Goal: Information Seeking & Learning: Learn about a topic

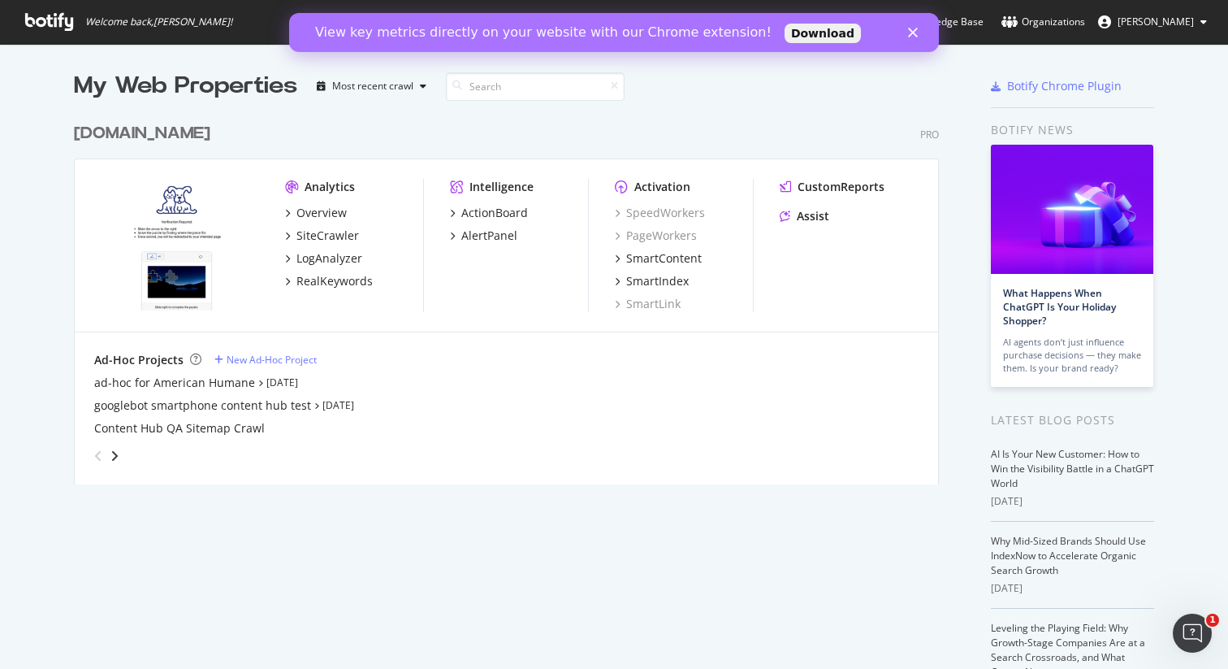
click at [913, 32] on polygon "Close" at bounding box center [913, 33] width 10 height 10
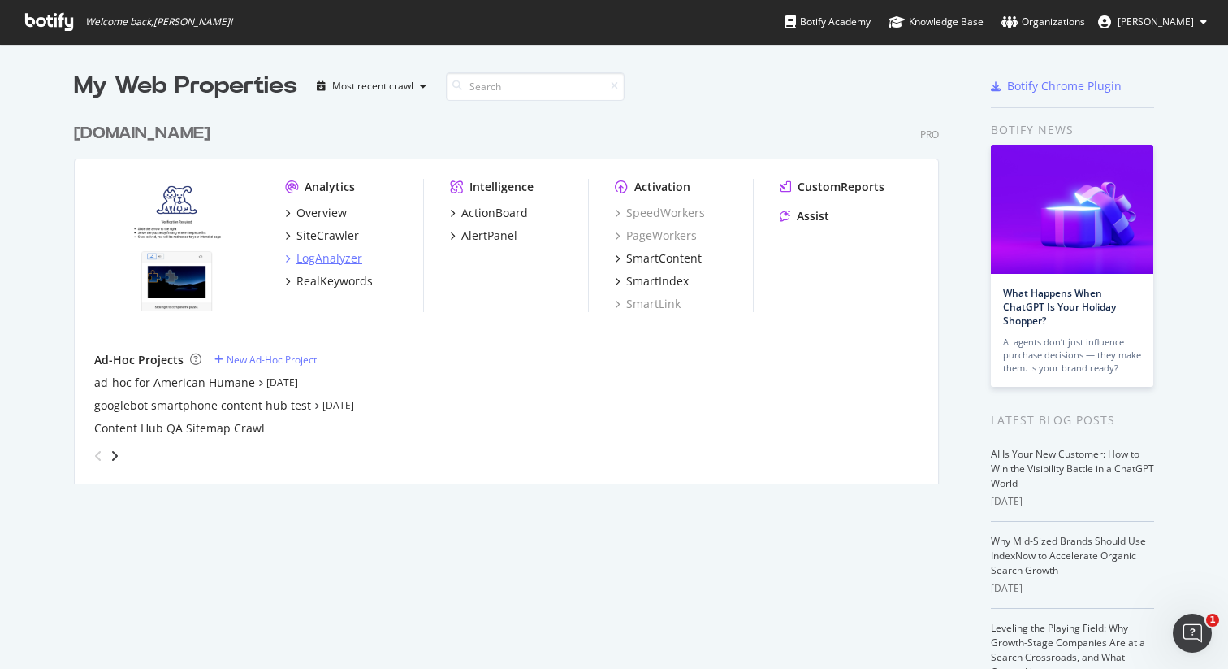
click at [311, 260] on div "LogAnalyzer" at bounding box center [330, 258] width 66 height 16
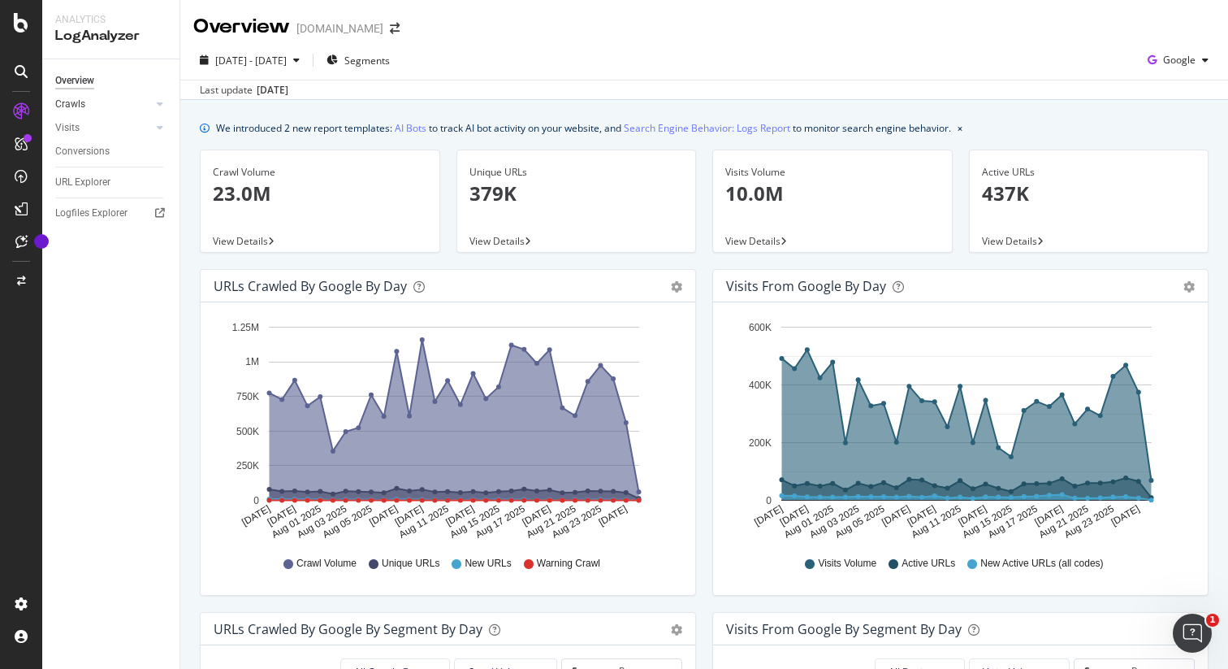
click at [84, 106] on link "Crawls" at bounding box center [103, 104] width 97 height 17
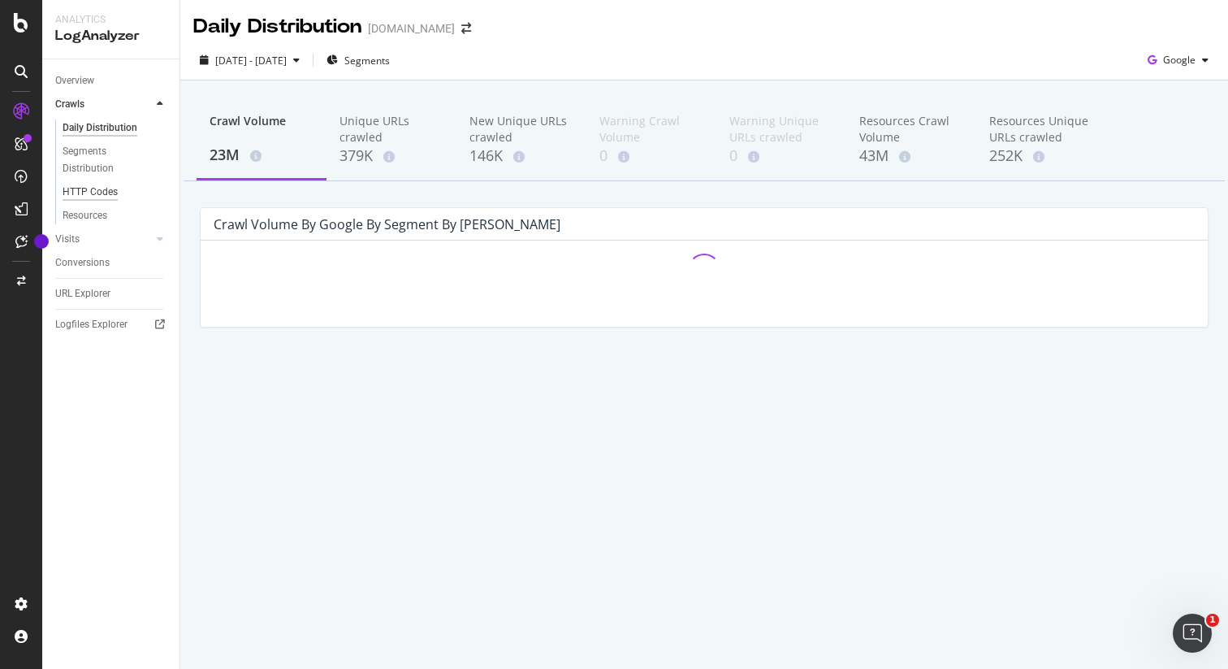
click at [93, 188] on div "HTTP Codes" at bounding box center [90, 192] width 55 height 17
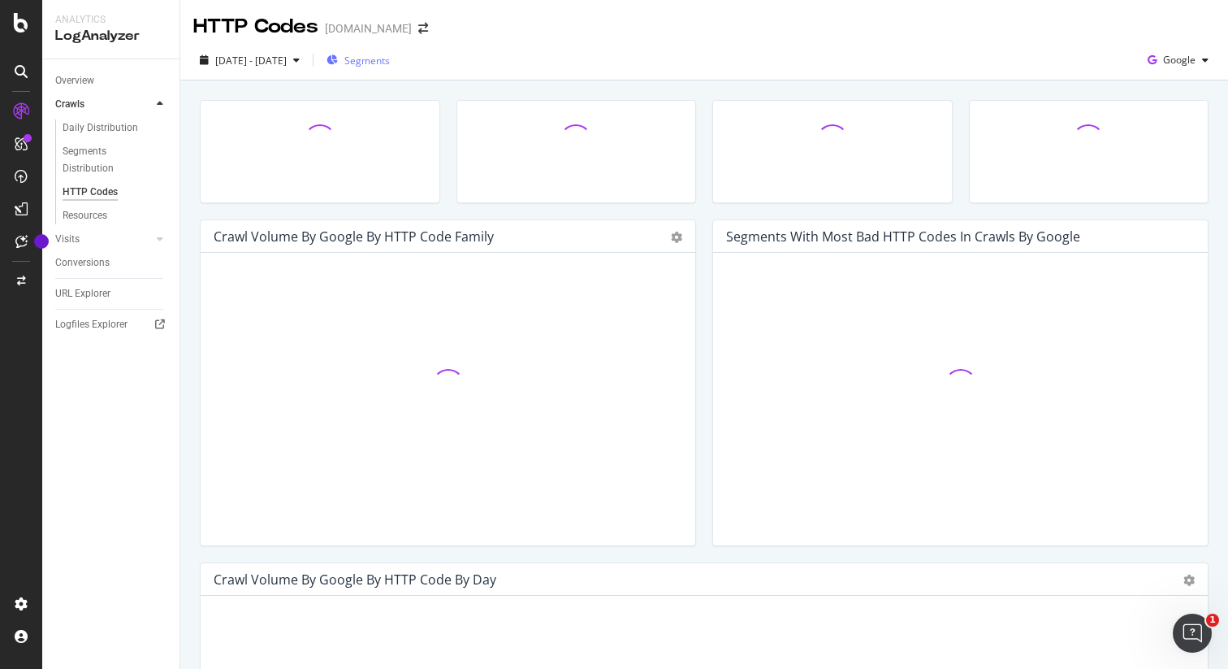
click at [390, 62] on span "Segments" at bounding box center [366, 61] width 45 height 14
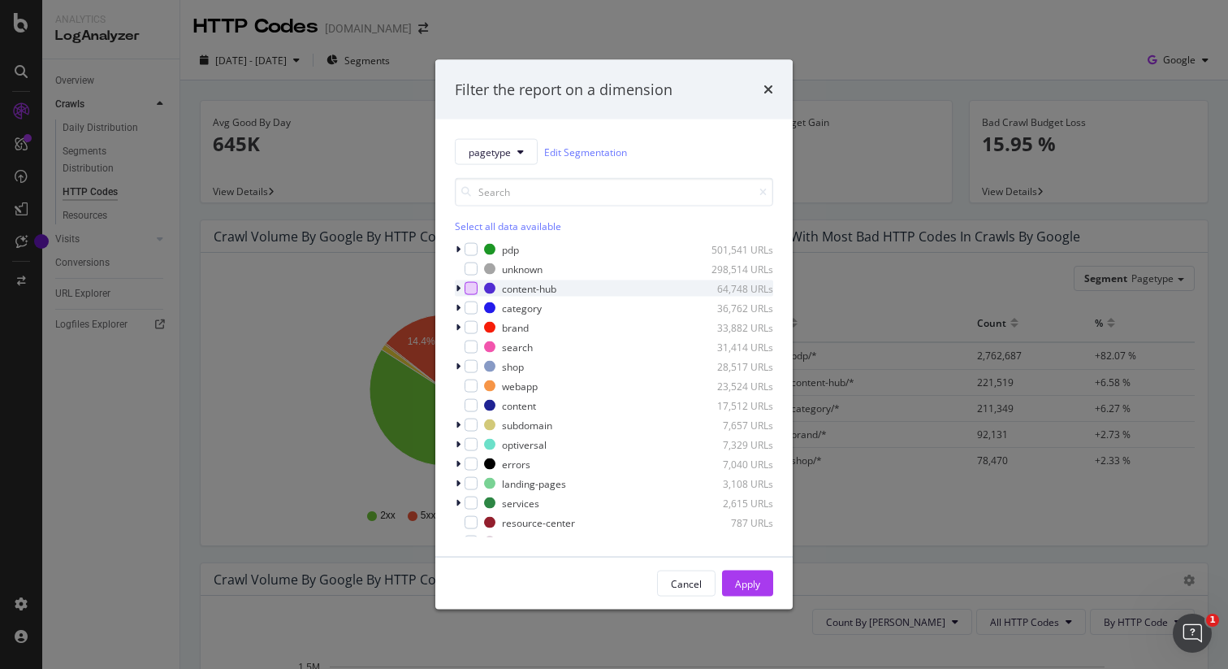
click at [473, 292] on div "modal" at bounding box center [471, 288] width 13 height 13
click at [460, 288] on icon "modal" at bounding box center [458, 289] width 5 height 10
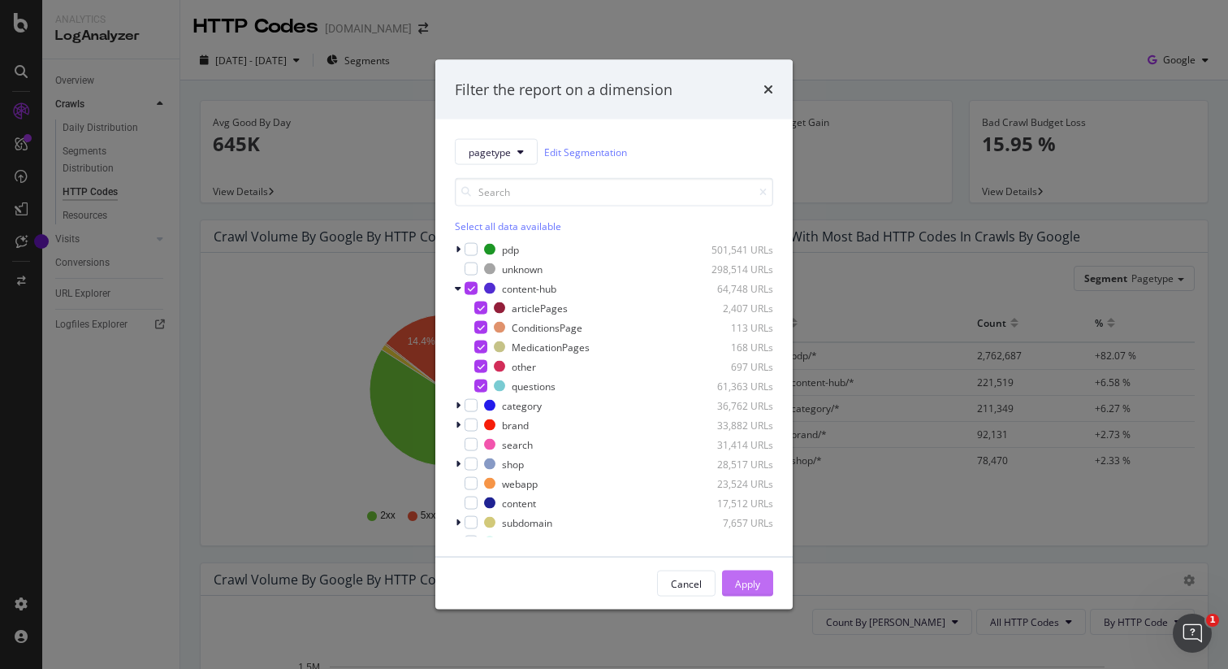
click at [744, 581] on div "Apply" at bounding box center [747, 583] width 25 height 14
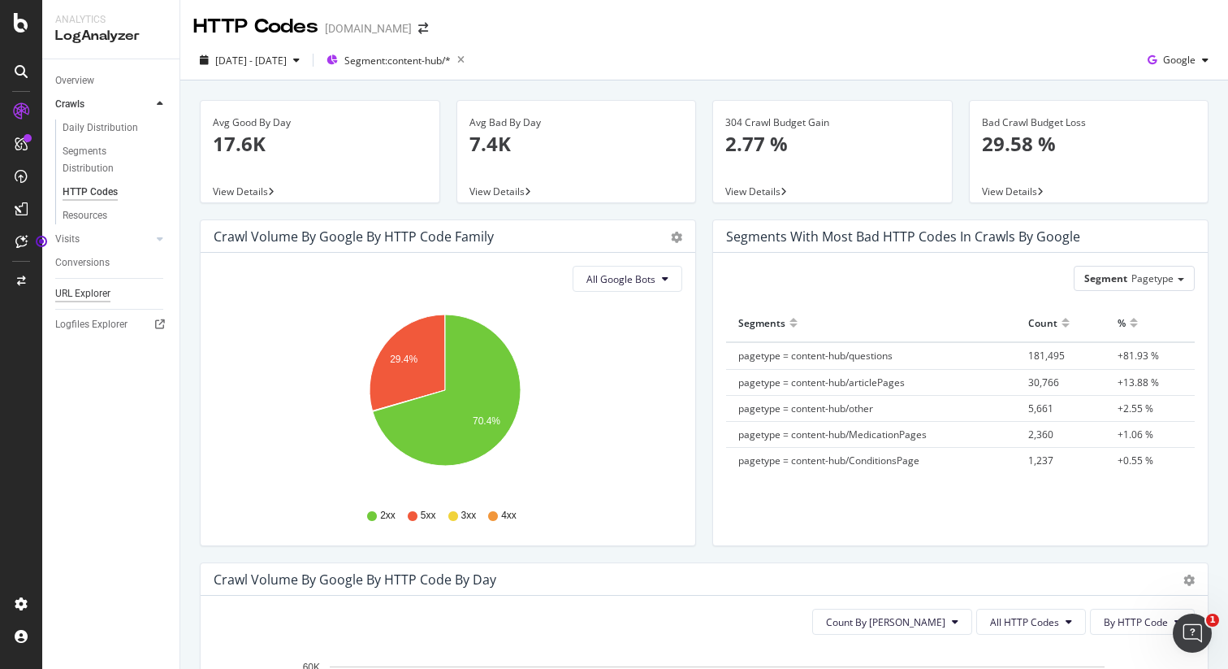
click at [89, 297] on div "URL Explorer" at bounding box center [82, 293] width 55 height 17
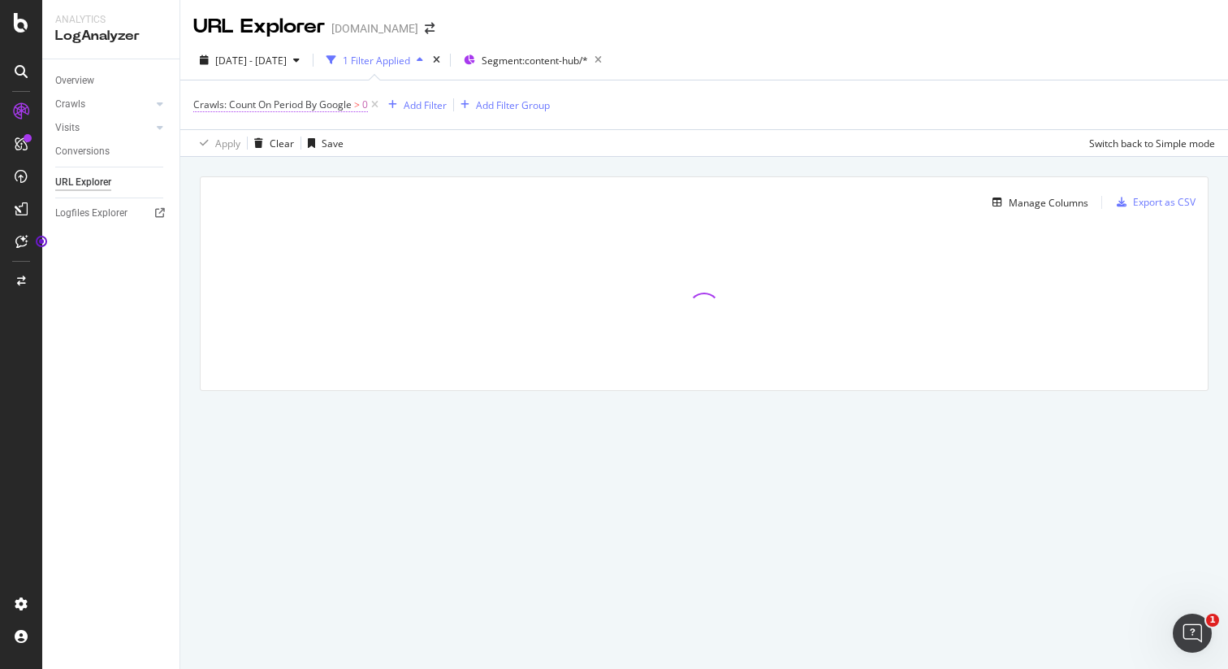
click at [355, 108] on span ">" at bounding box center [357, 104] width 6 height 14
click at [496, 128] on div "Crawls: Count On Period By Google > 0 Add Filter Add Filter Group" at bounding box center [704, 104] width 1022 height 49
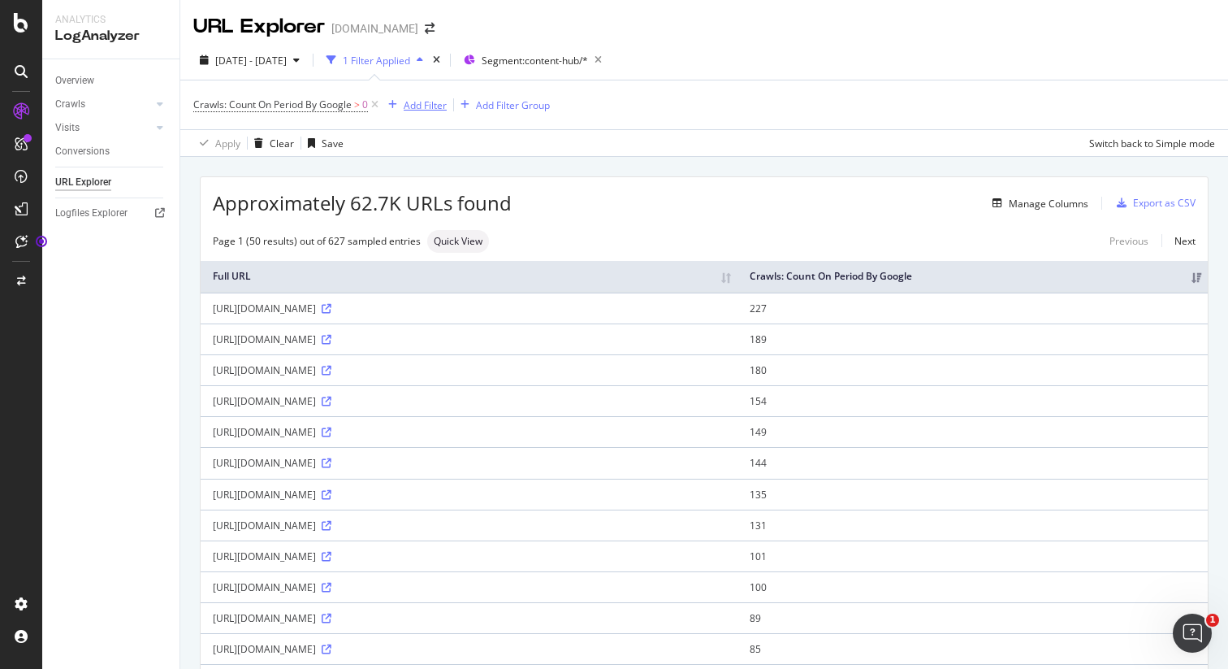
click at [425, 100] on div "Add Filter" at bounding box center [425, 105] width 43 height 14
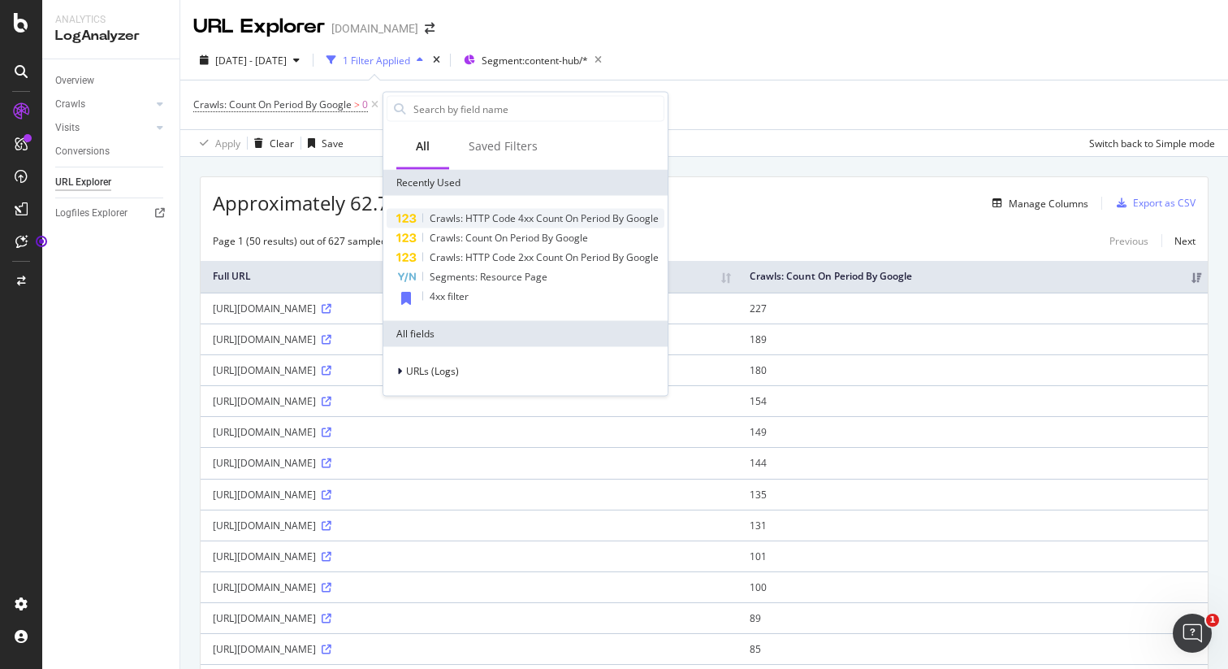
click at [557, 222] on span "Crawls: HTTP Code 4xx Count On Period By Google" at bounding box center [544, 218] width 229 height 14
